Goal: Information Seeking & Learning: Compare options

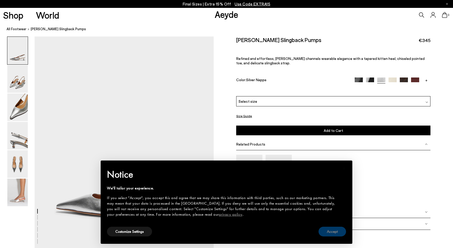
click at [330, 229] on button "Accept" at bounding box center [333, 231] width 28 height 10
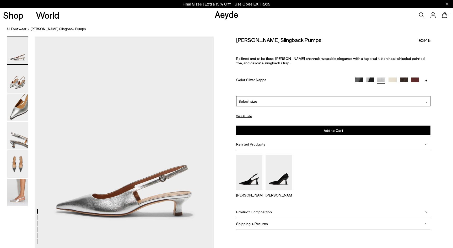
click at [415, 79] on img at bounding box center [415, 81] width 8 height 8
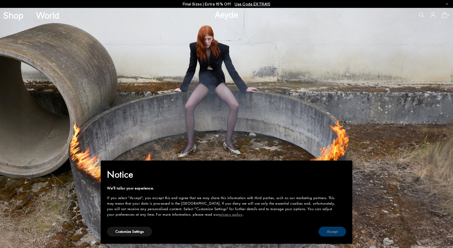
click at [332, 233] on button "Accept" at bounding box center [333, 231] width 28 height 10
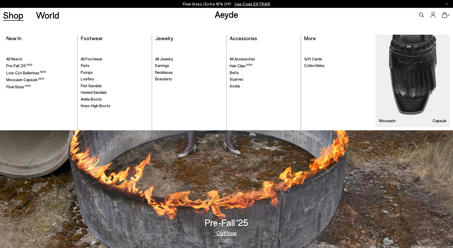
click at [4, 14] on link "Shop" at bounding box center [13, 14] width 20 height 9
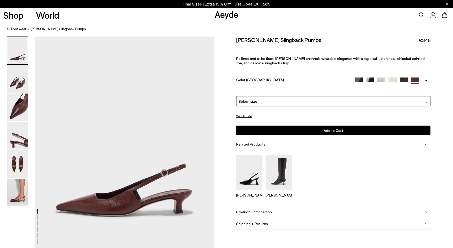
click at [425, 78] on link "+" at bounding box center [427, 79] width 8 height 5
click at [414, 78] on img at bounding box center [415, 81] width 8 height 8
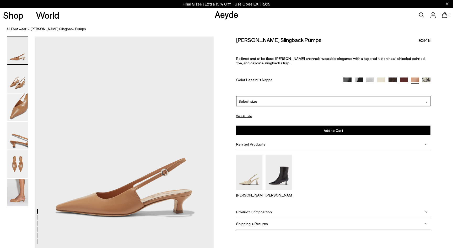
click at [425, 79] on img at bounding box center [427, 81] width 8 height 8
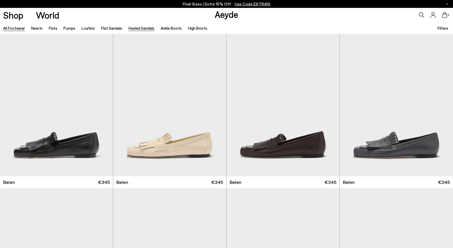
click at [136, 28] on link "Heeled Sandals" at bounding box center [142, 28] width 26 height 5
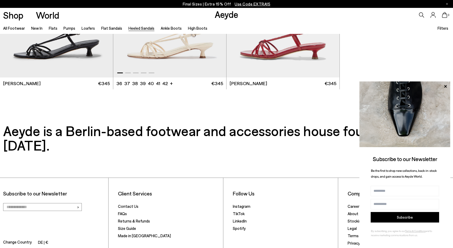
scroll to position [1440, 0]
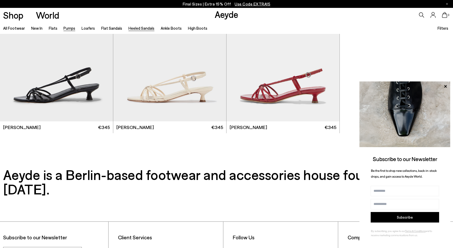
click at [73, 27] on link "Pumps" at bounding box center [69, 28] width 12 height 5
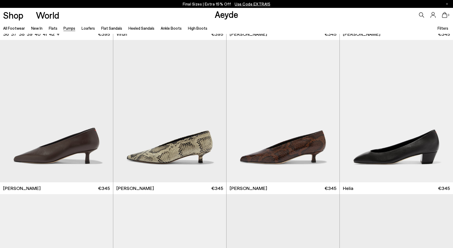
scroll to position [172, 0]
